Goal: Task Accomplishment & Management: Manage account settings

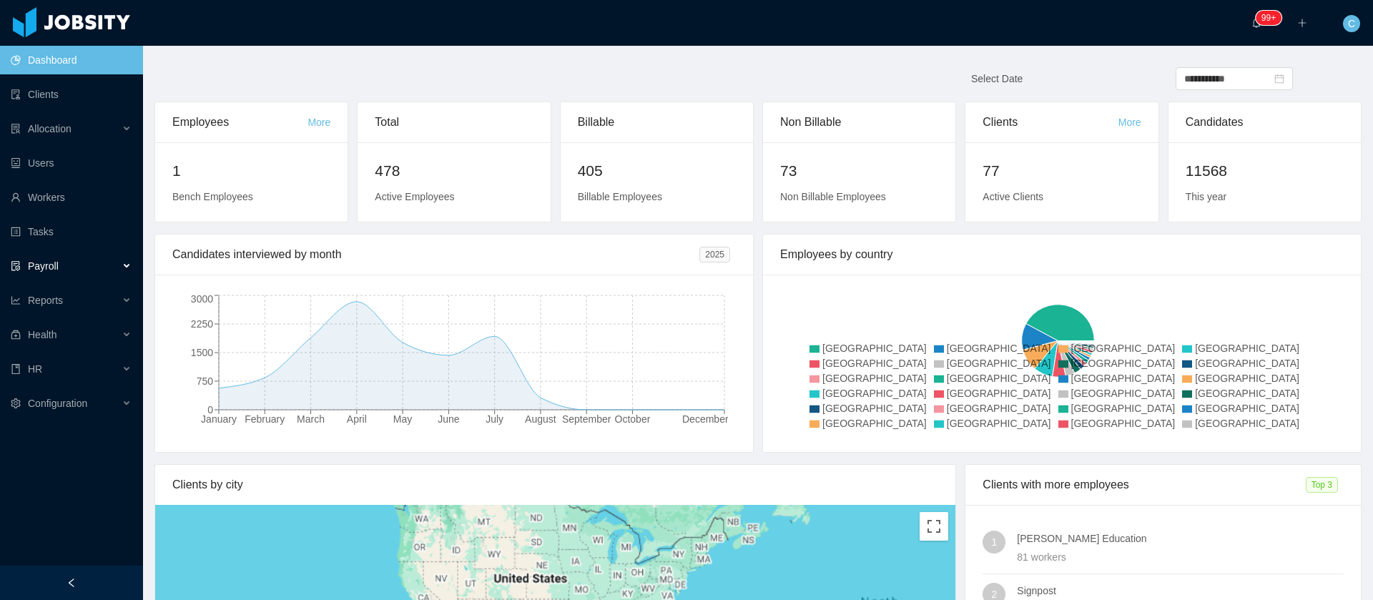
click at [101, 273] on div "Payroll" at bounding box center [71, 266] width 143 height 29
click at [92, 272] on div "Payroll" at bounding box center [71, 266] width 143 height 29
click at [74, 323] on div "Health" at bounding box center [71, 334] width 143 height 29
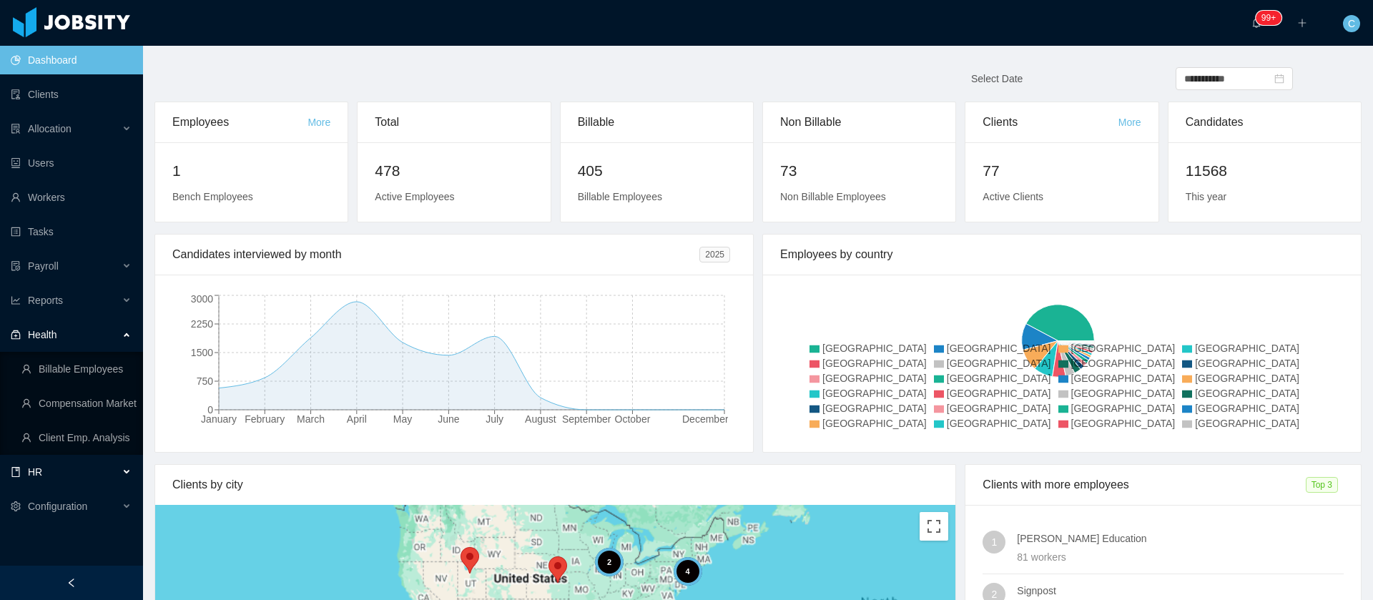
click at [49, 471] on div "HR" at bounding box center [71, 472] width 143 height 29
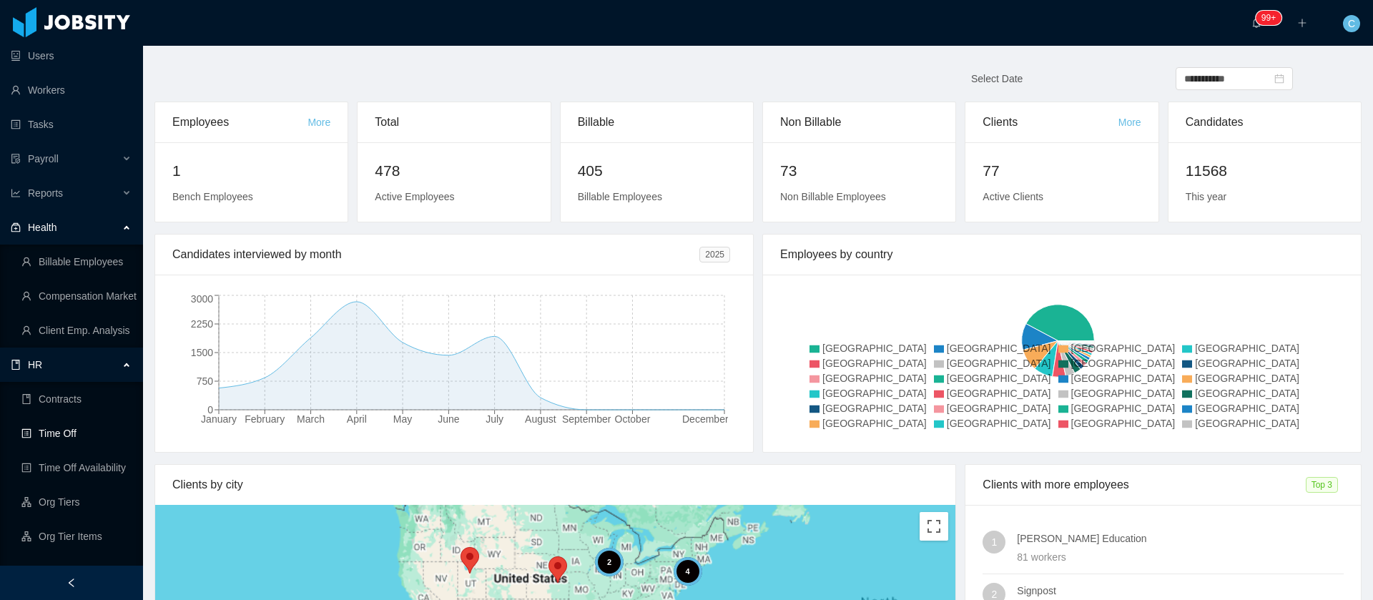
click at [56, 435] on link "Time Off" at bounding box center [76, 433] width 110 height 29
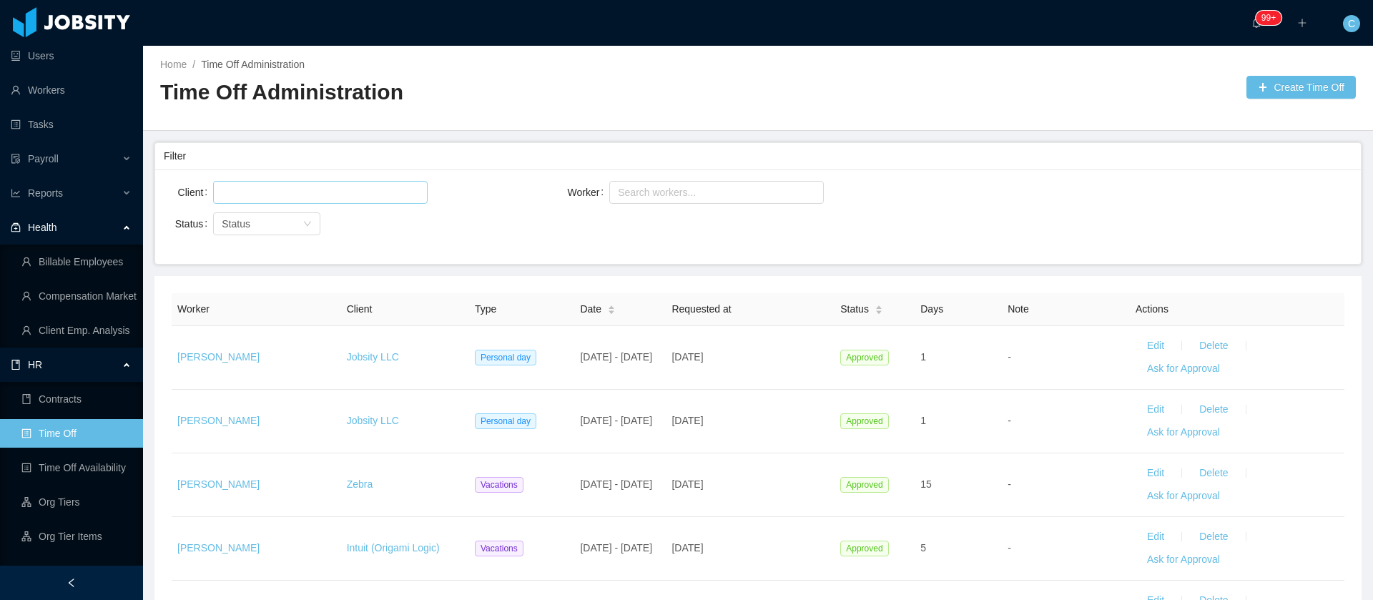
click at [280, 187] on div at bounding box center [318, 192] width 202 height 21
click at [713, 189] on div "Search workers..." at bounding box center [710, 192] width 185 height 14
type input "****"
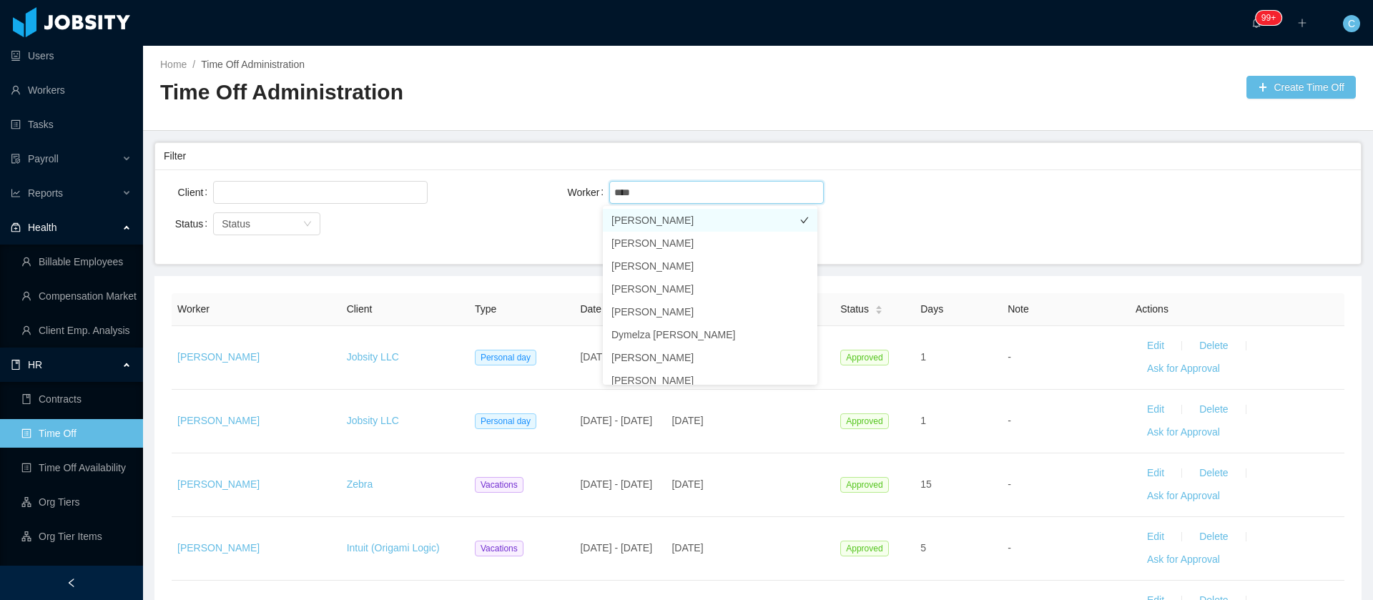
click at [665, 220] on li "[PERSON_NAME]" at bounding box center [710, 220] width 215 height 23
drag, startPoint x: 974, startPoint y: 214, endPoint x: 956, endPoint y: 285, distance: 73.0
click at [974, 213] on div "Client Worker Search workers... [PERSON_NAME]" at bounding box center [758, 201] width 1189 height 46
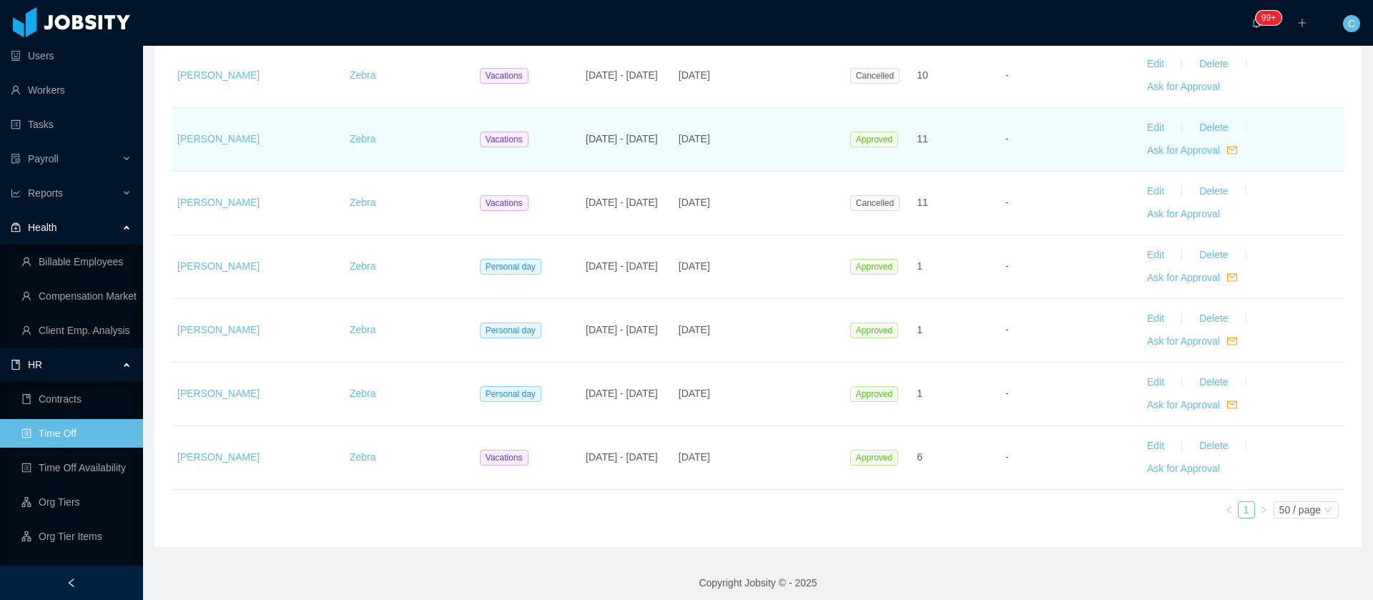
scroll to position [1372, 0]
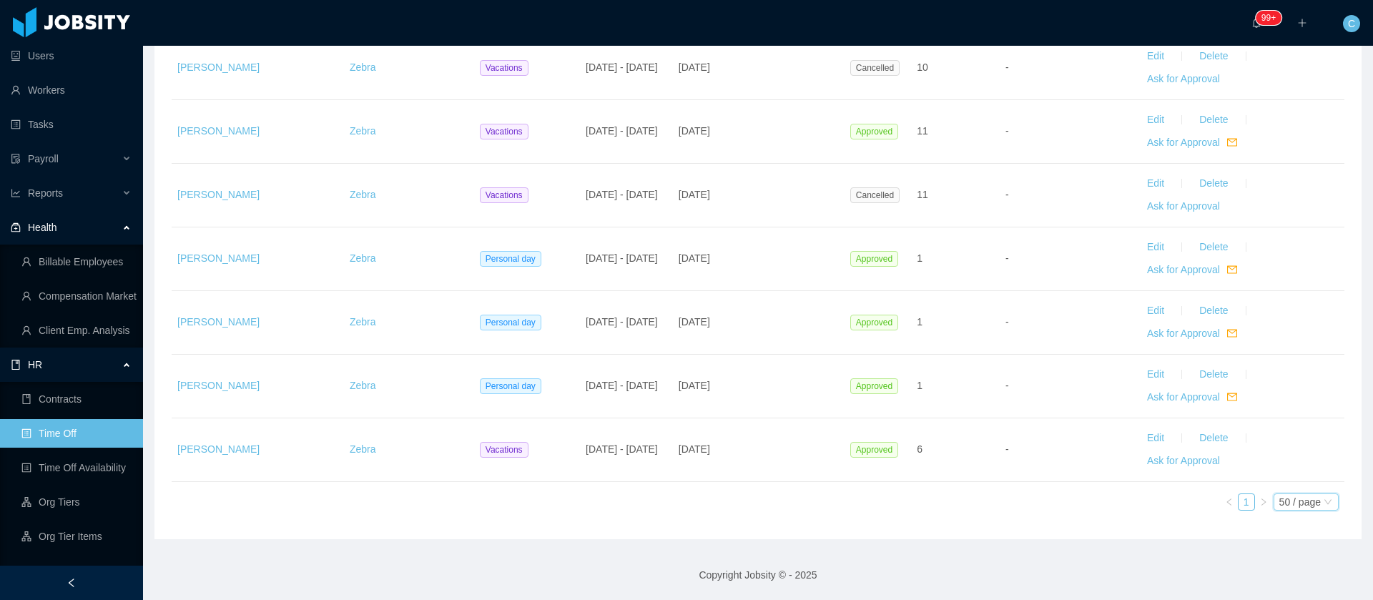
click at [1317, 499] on div "50 / page" at bounding box center [1306, 502] width 65 height 17
click at [1295, 485] on li "500 / page" at bounding box center [1289, 480] width 66 height 23
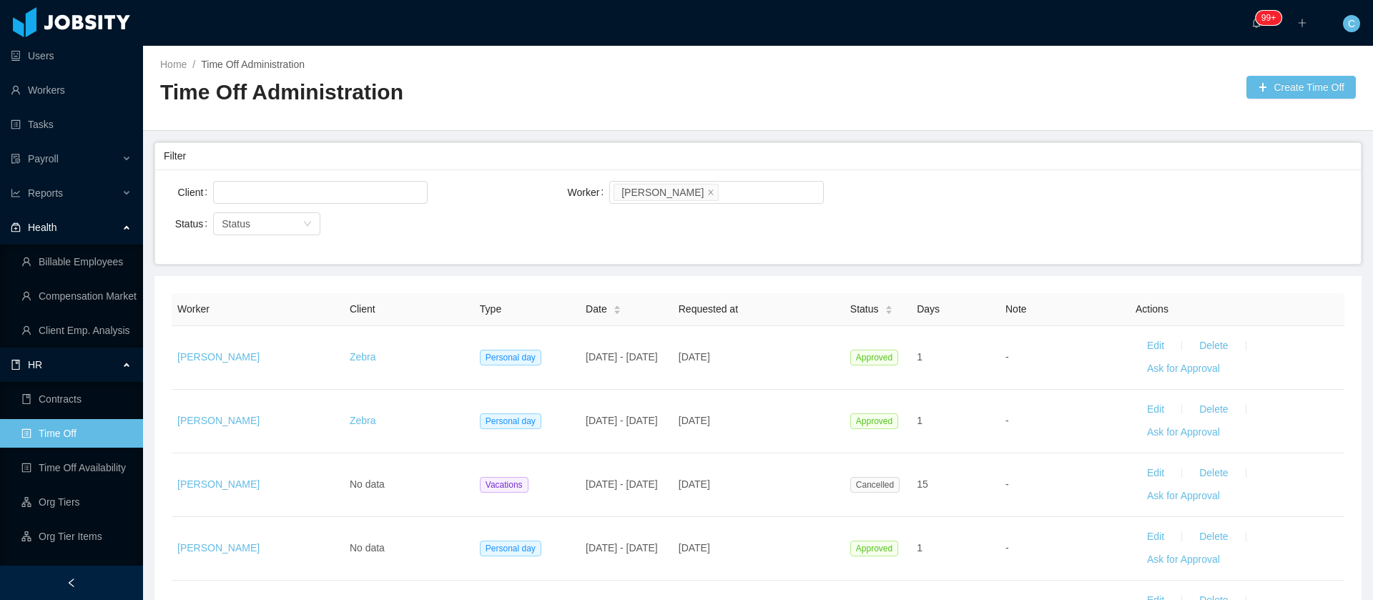
drag, startPoint x: 979, startPoint y: 403, endPoint x: 177, endPoint y: 311, distance: 807.8
click at [707, 192] on icon "icon: close" at bounding box center [710, 191] width 7 height 7
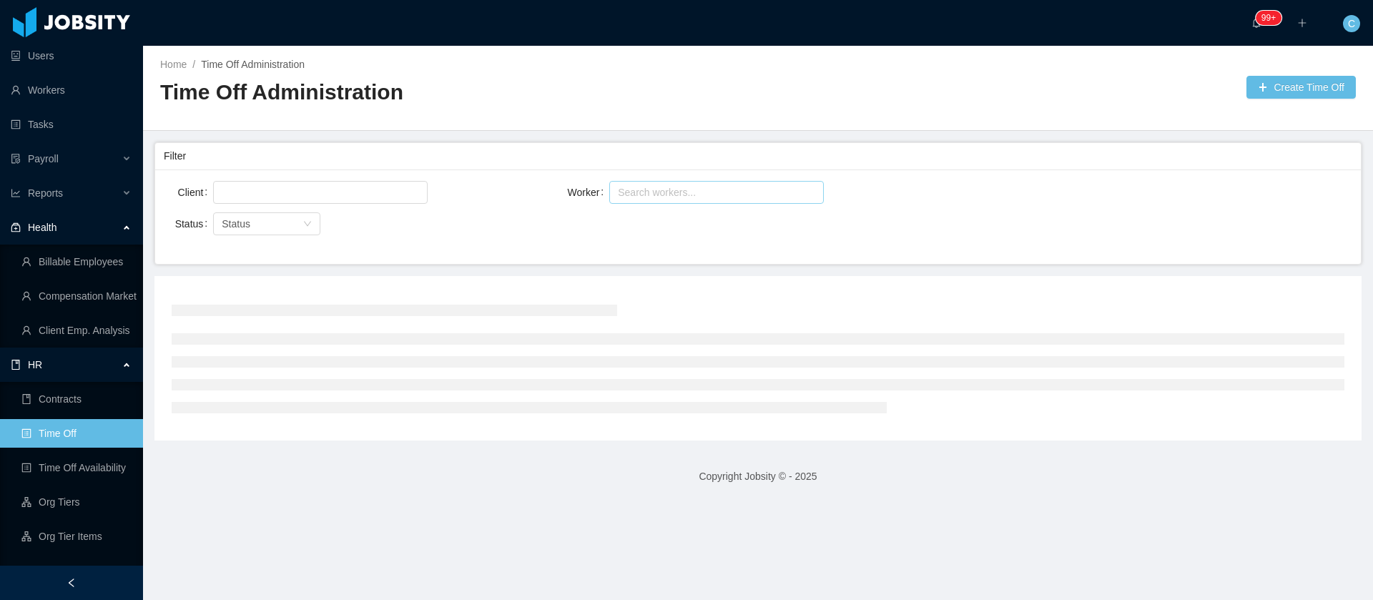
click at [677, 192] on div "Search workers..." at bounding box center [710, 192] width 185 height 14
type input "*******"
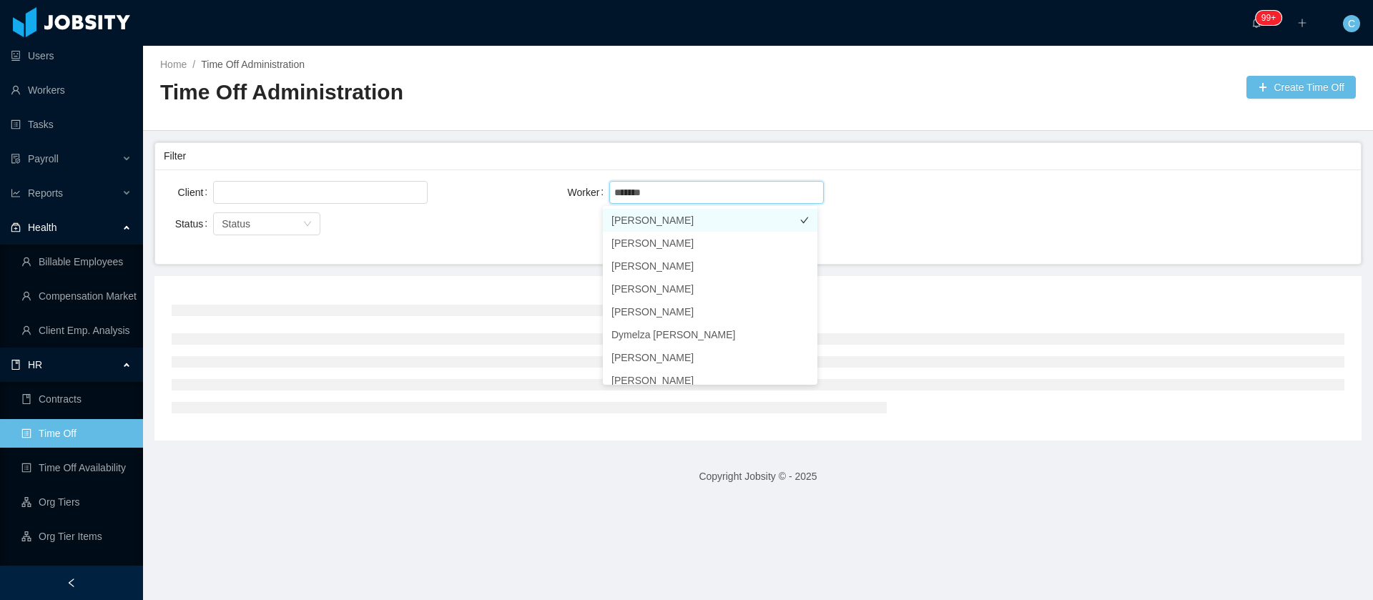
click at [700, 219] on li "[PERSON_NAME]" at bounding box center [710, 220] width 215 height 23
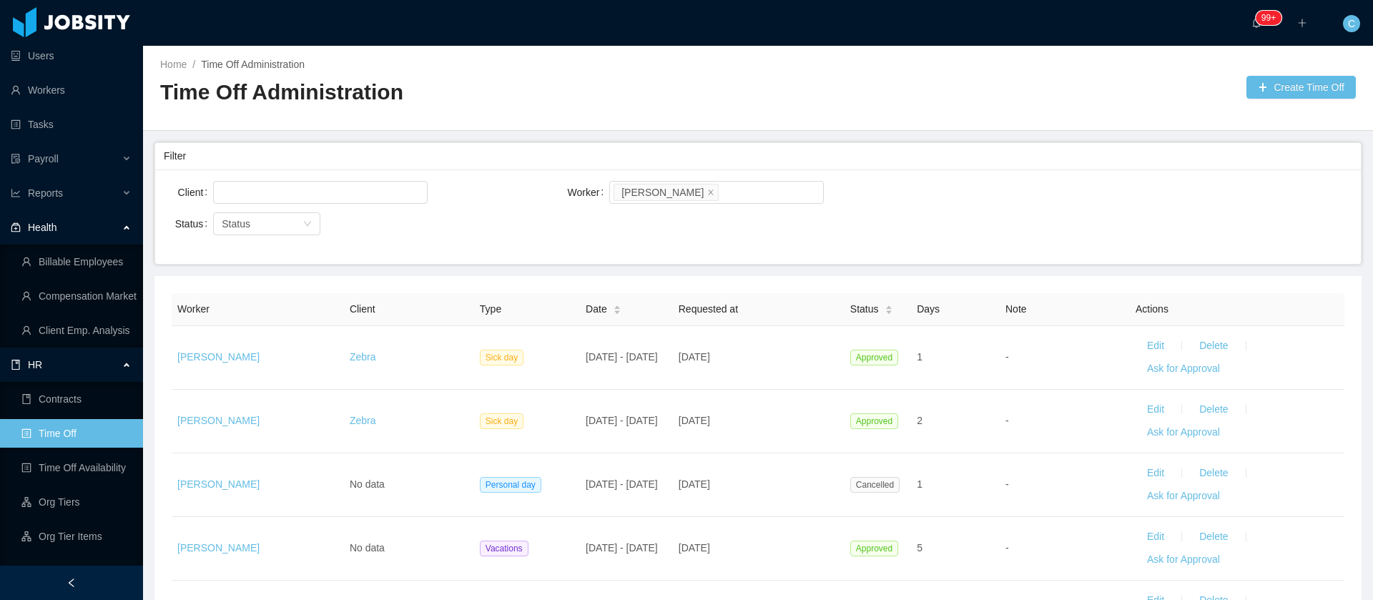
drag, startPoint x: 1262, startPoint y: 460, endPoint x: 181, endPoint y: 309, distance: 1091.3
